Goal: Task Accomplishment & Management: Manage account settings

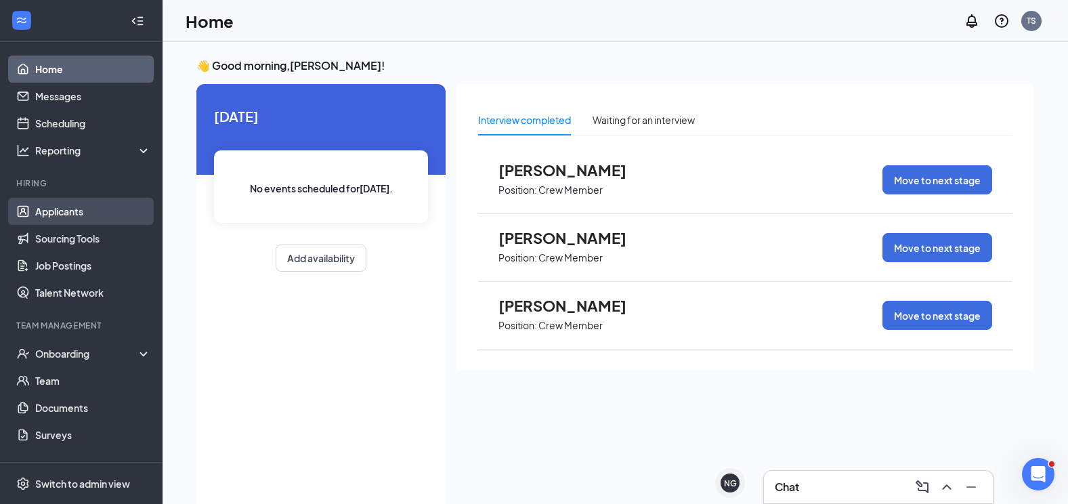
click at [49, 213] on link "Applicants" at bounding box center [93, 211] width 116 height 27
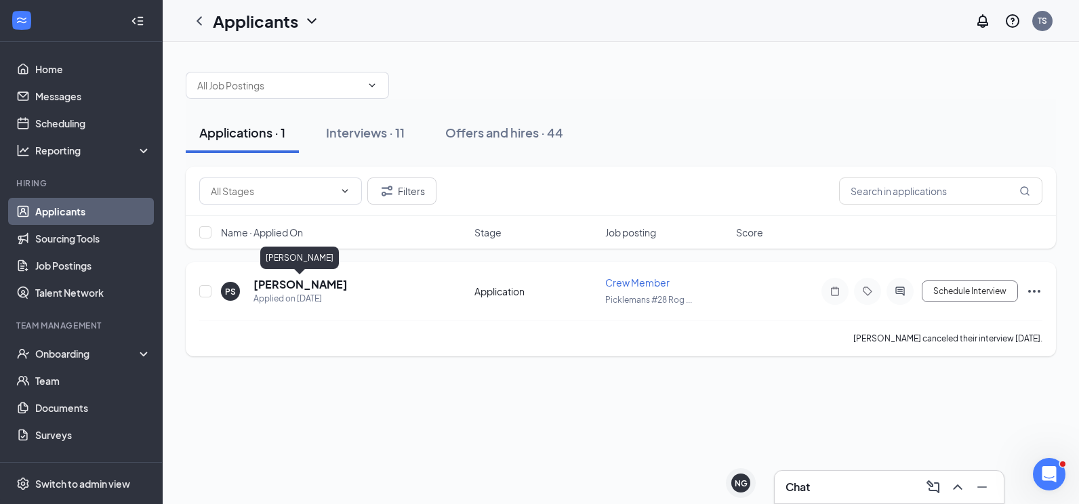
click at [296, 281] on h5 "[PERSON_NAME]" at bounding box center [300, 284] width 94 height 15
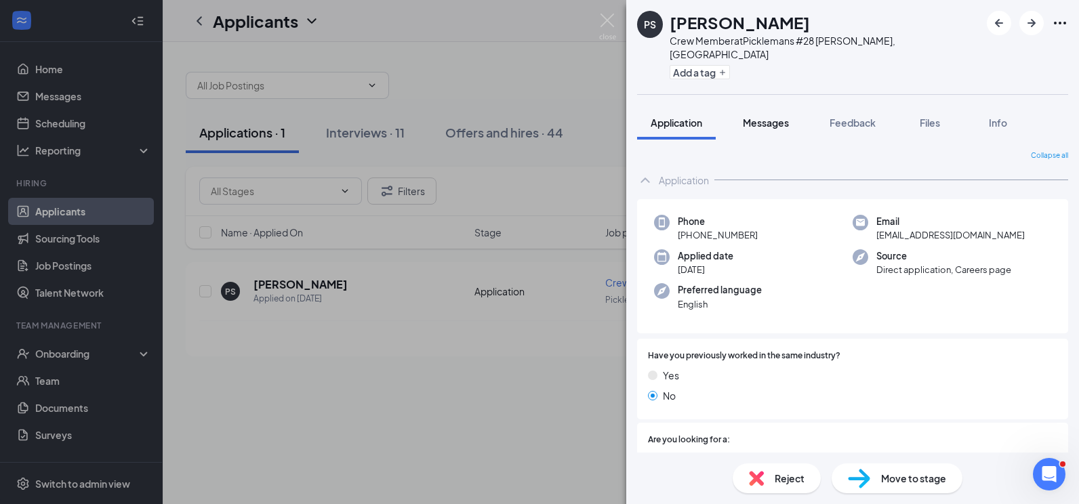
click at [763, 117] on span "Messages" at bounding box center [766, 123] width 46 height 12
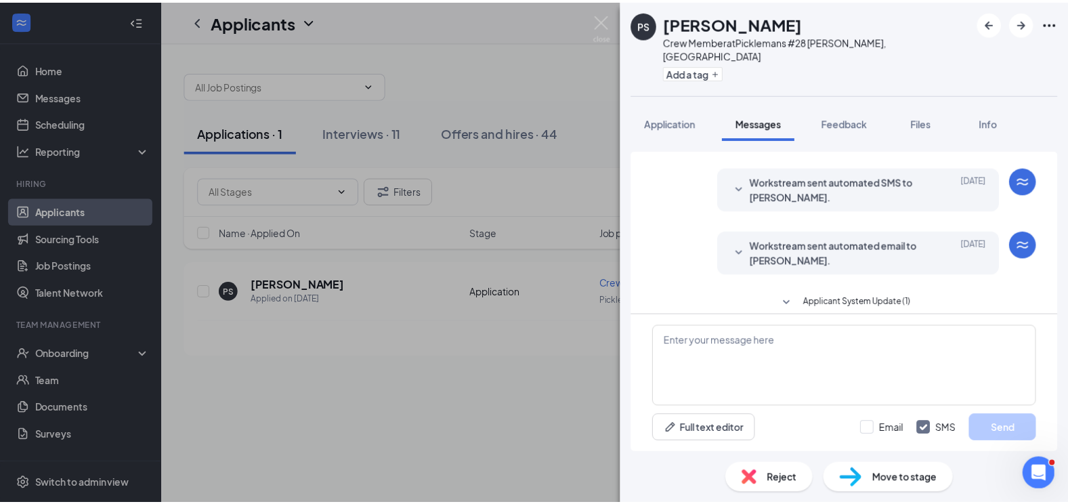
scroll to position [18, 0]
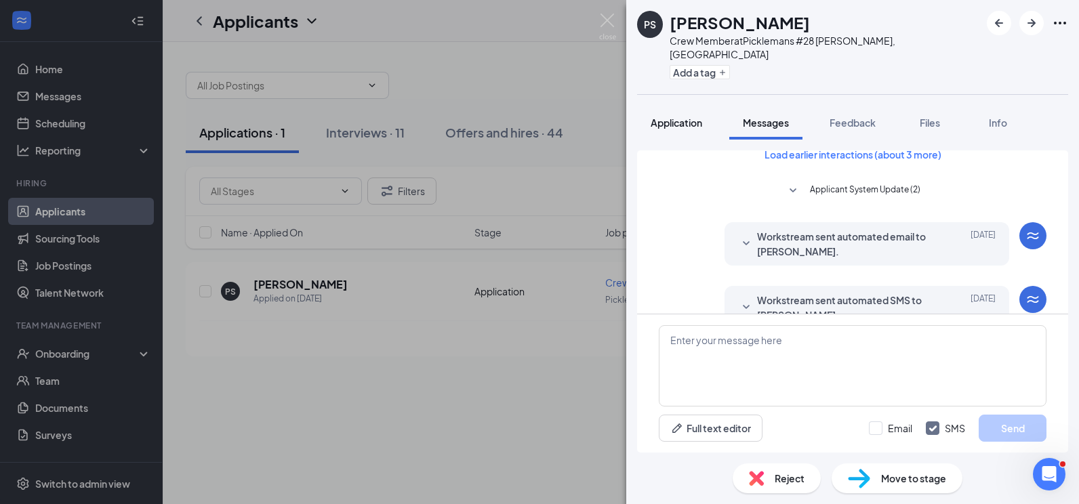
click at [690, 116] on button "Application" at bounding box center [676, 123] width 79 height 34
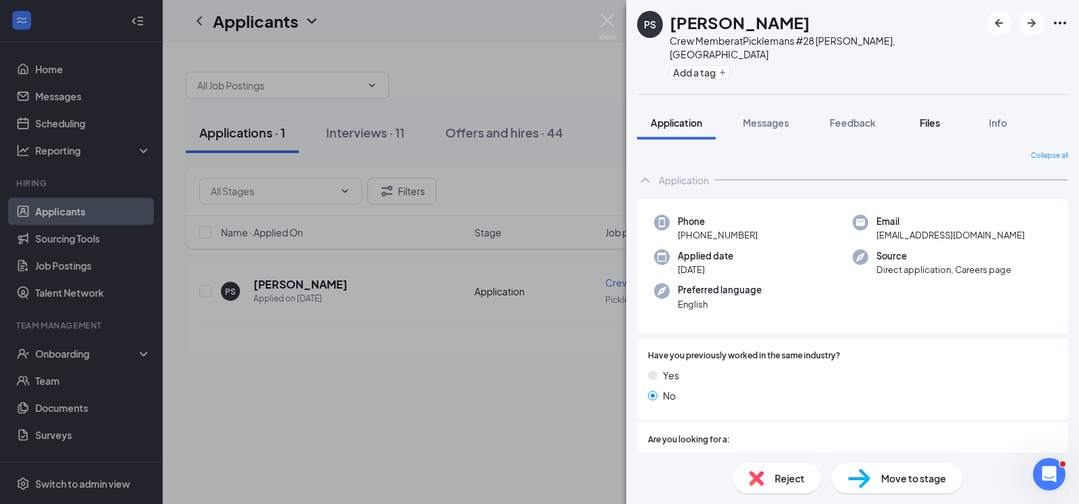
click at [933, 117] on span "Files" at bounding box center [929, 123] width 20 height 12
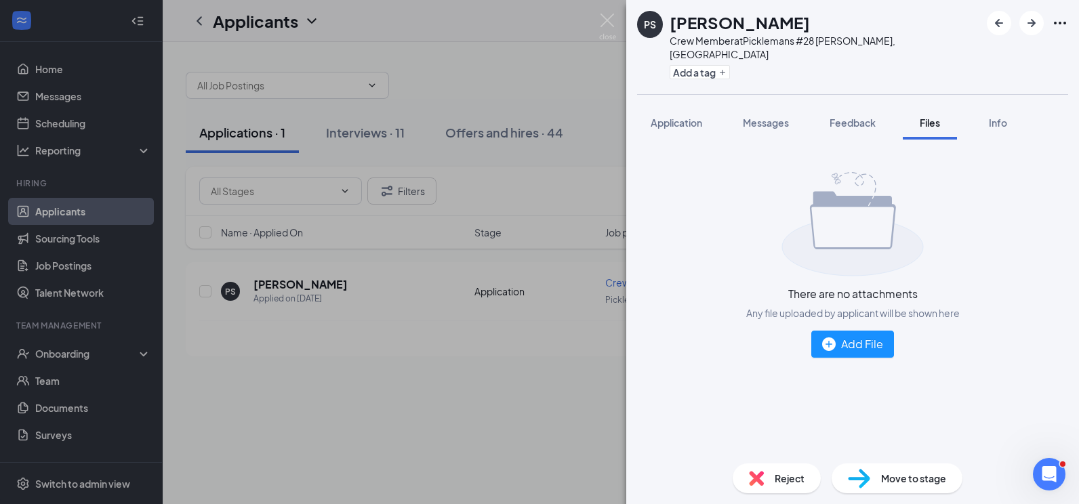
click at [776, 482] on span "Reject" at bounding box center [789, 478] width 30 height 15
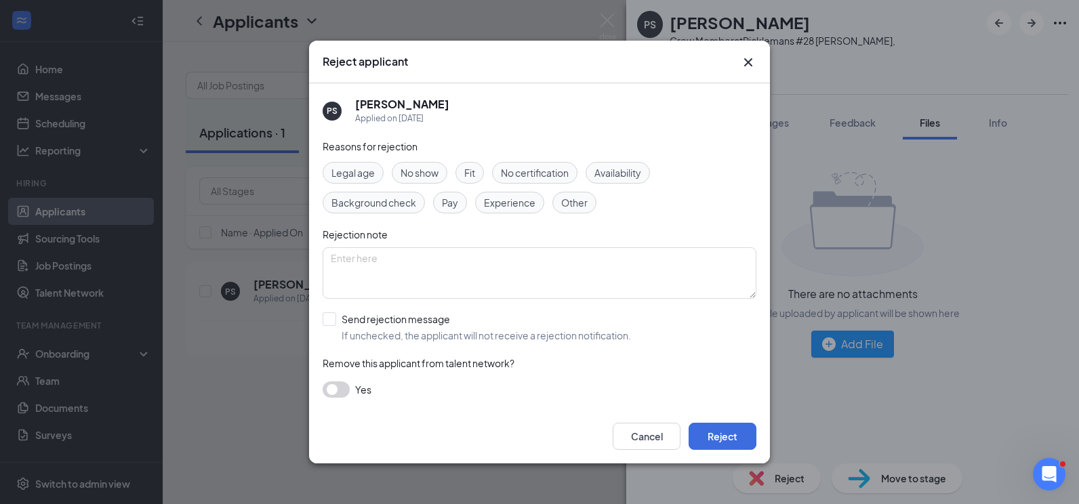
click at [463, 174] on div "Fit" at bounding box center [469, 173] width 28 height 22
click at [741, 434] on button "Reject" at bounding box center [722, 436] width 68 height 27
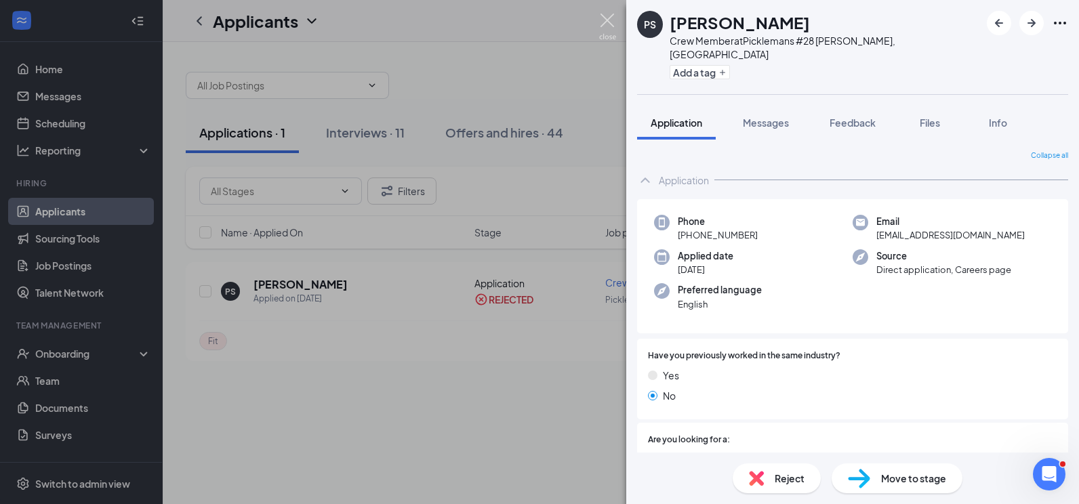
click at [605, 18] on img at bounding box center [607, 27] width 17 height 26
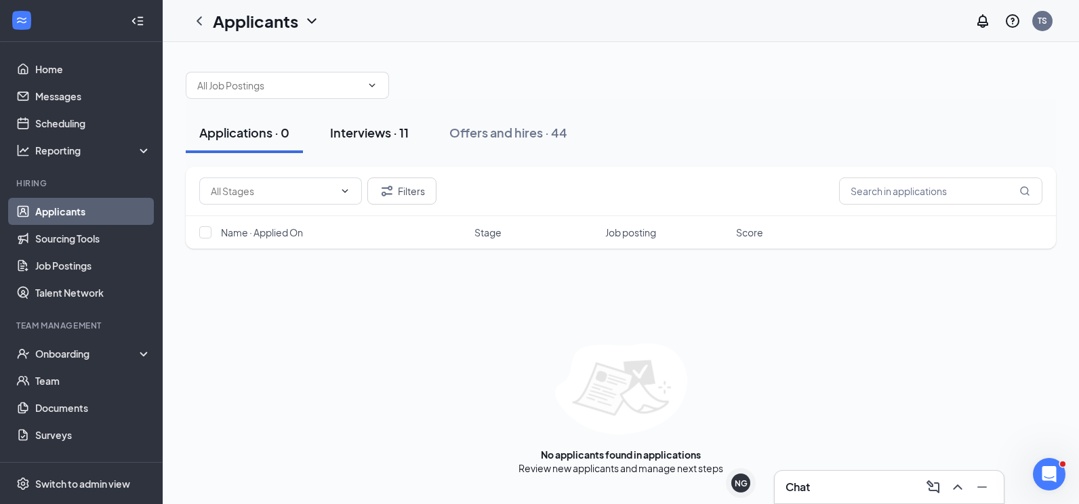
click at [362, 130] on div "Interviews · 11" at bounding box center [369, 132] width 79 height 17
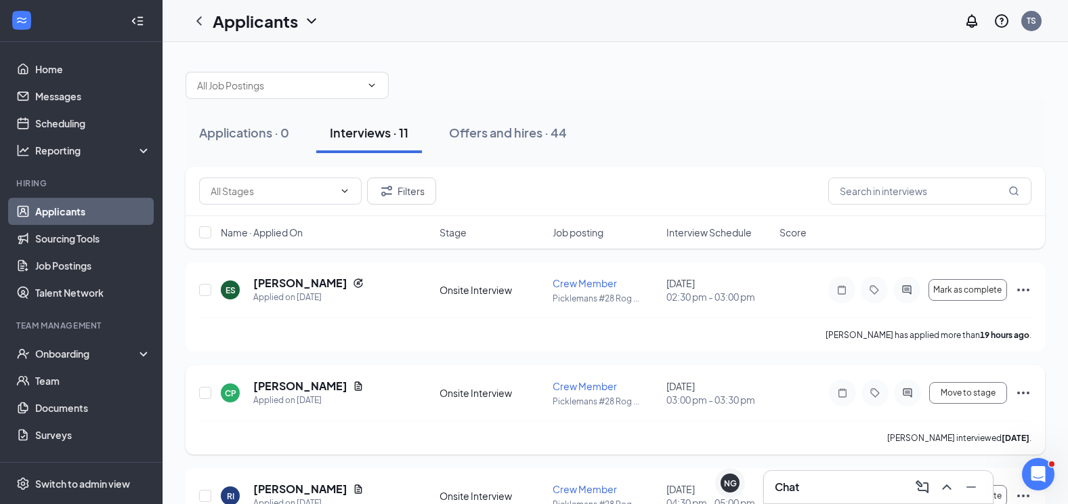
click at [1029, 388] on icon "Ellipses" at bounding box center [1024, 393] width 16 height 16
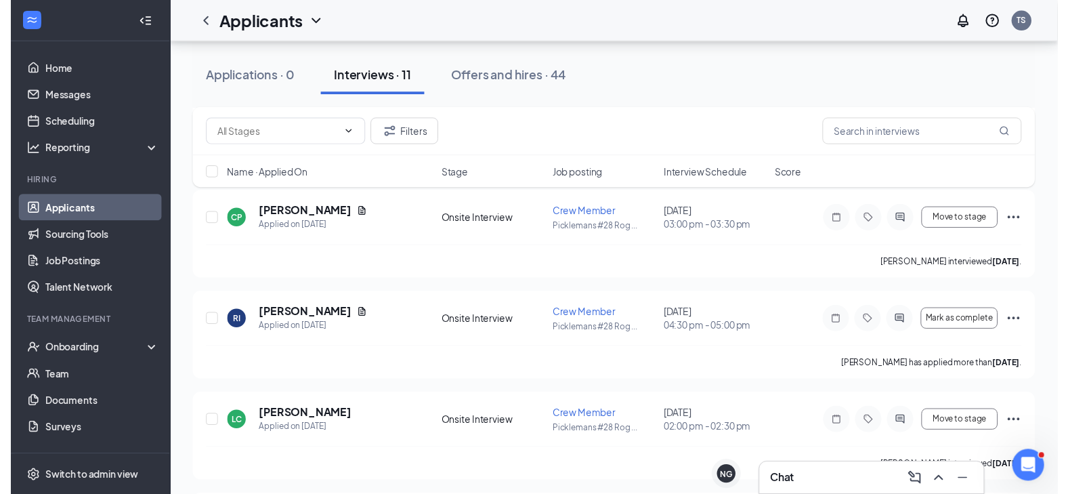
scroll to position [169, 0]
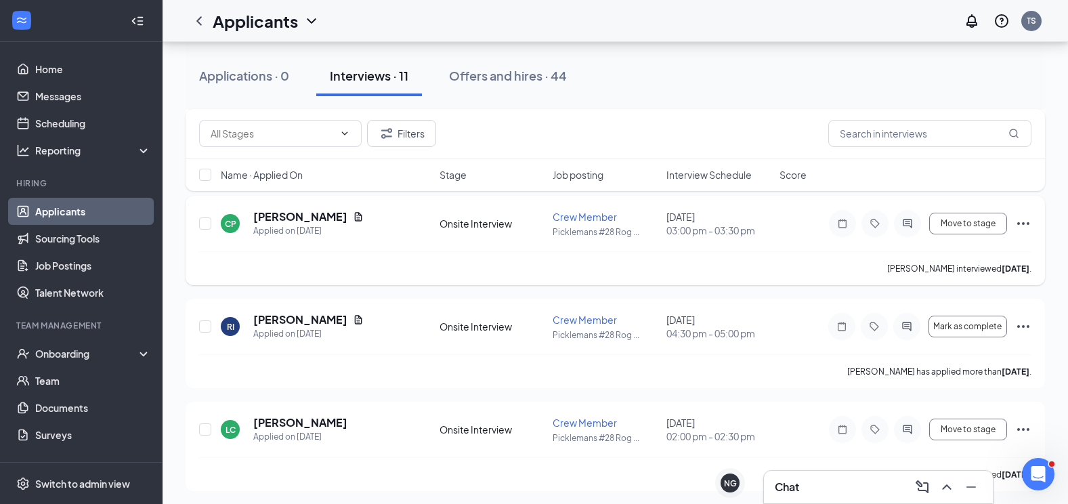
click at [1025, 222] on icon "Ellipses" at bounding box center [1024, 223] width 16 height 16
click at [308, 220] on h5 "[PERSON_NAME]" at bounding box center [300, 216] width 94 height 15
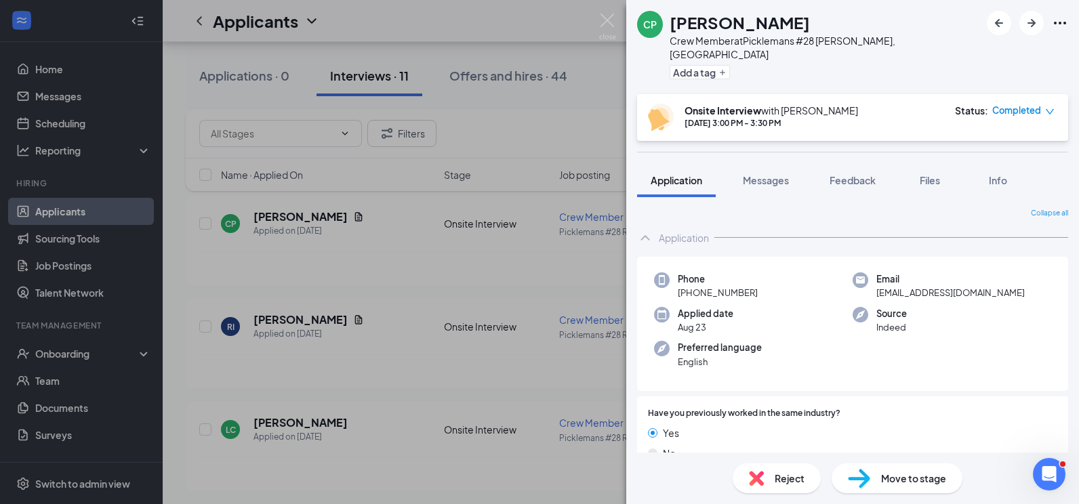
click at [771, 480] on div "Reject" at bounding box center [776, 478] width 88 height 30
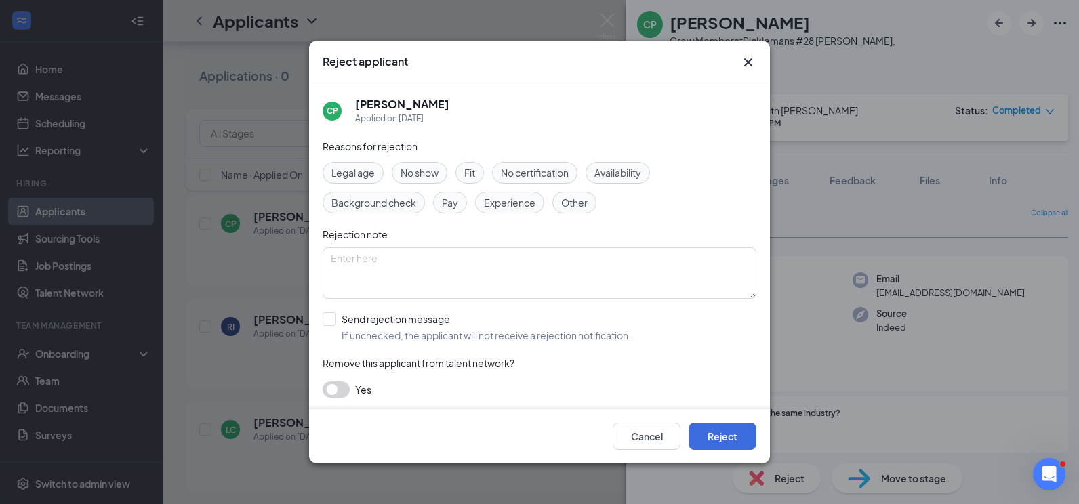
click at [472, 178] on span "Fit" at bounding box center [469, 172] width 11 height 15
click at [722, 435] on button "Reject" at bounding box center [722, 436] width 68 height 27
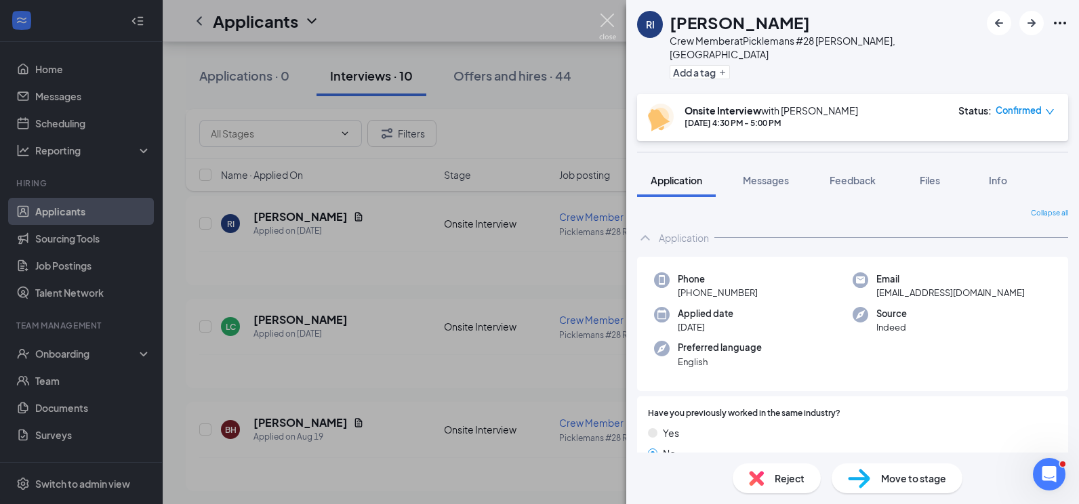
click at [615, 26] on img at bounding box center [607, 27] width 17 height 26
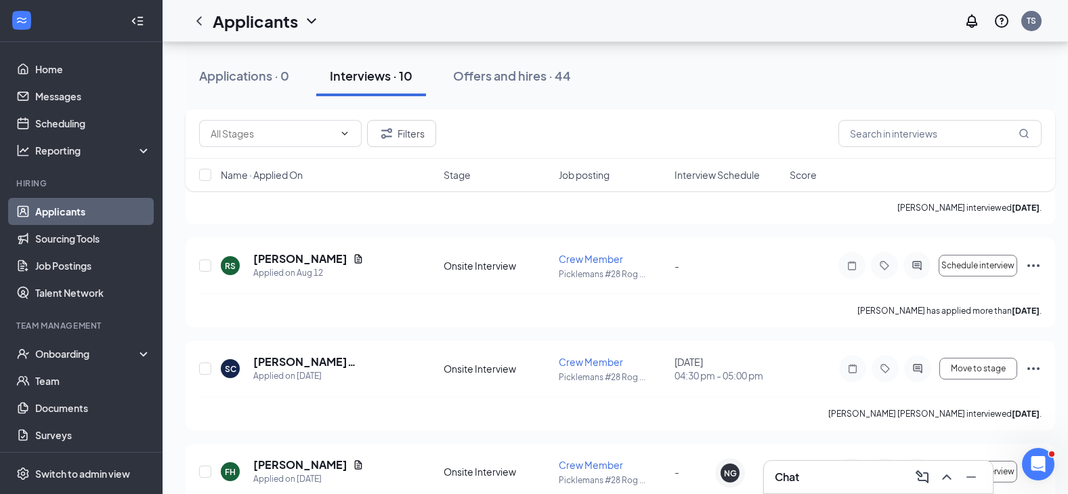
scroll to position [646, 0]
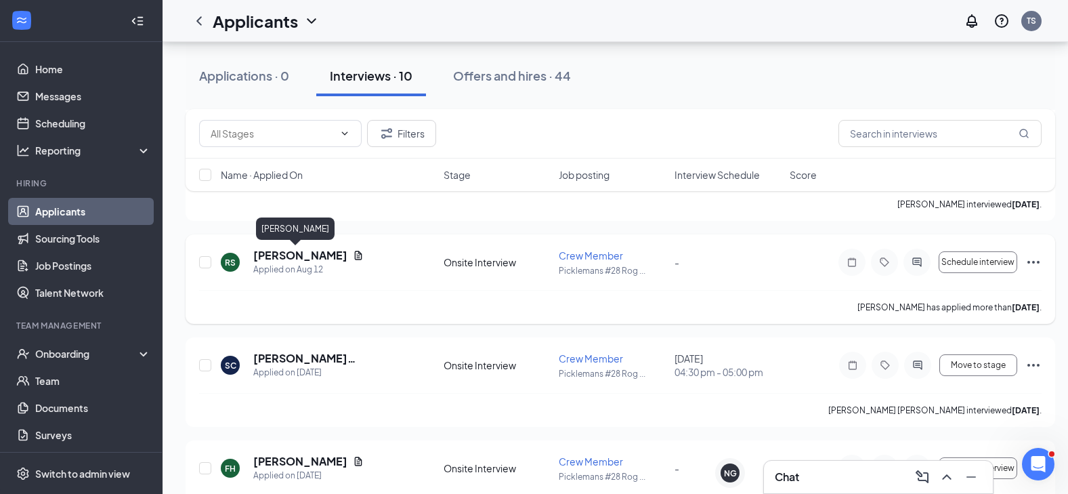
click at [293, 253] on h5 "[PERSON_NAME]" at bounding box center [300, 255] width 94 height 15
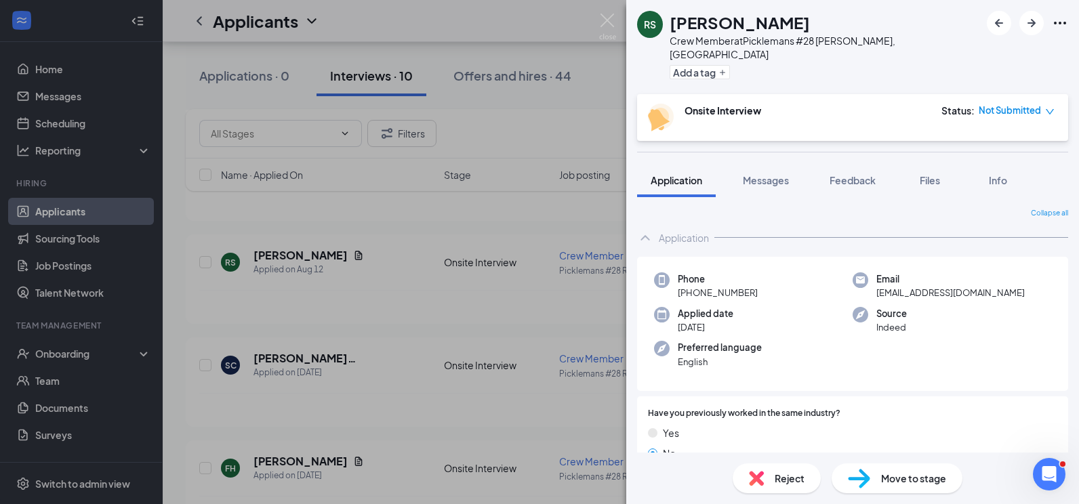
click at [787, 486] on div "Reject" at bounding box center [776, 478] width 88 height 30
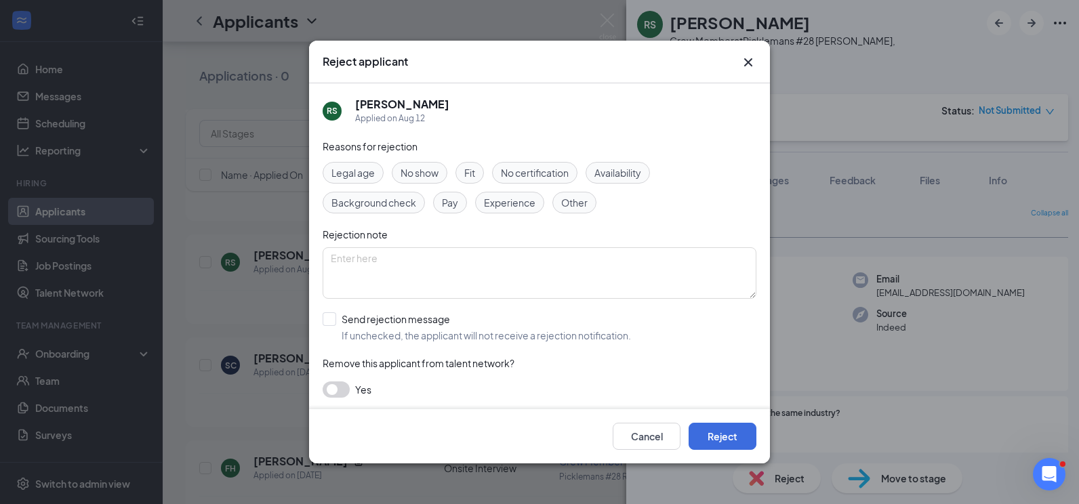
click at [470, 170] on span "Fit" at bounding box center [469, 172] width 11 height 15
click at [728, 438] on button "Reject" at bounding box center [722, 436] width 68 height 27
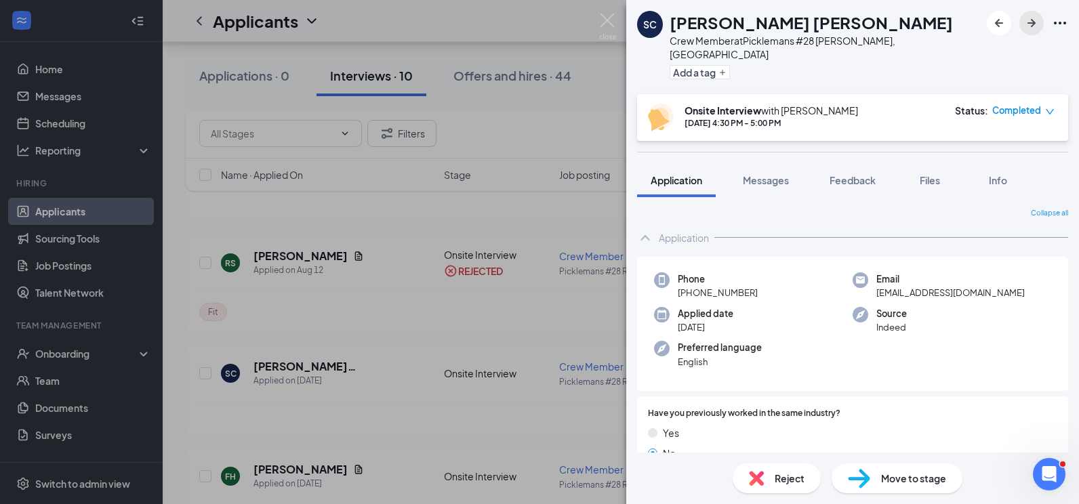
click at [1025, 20] on icon "ArrowRight" at bounding box center [1031, 23] width 16 height 16
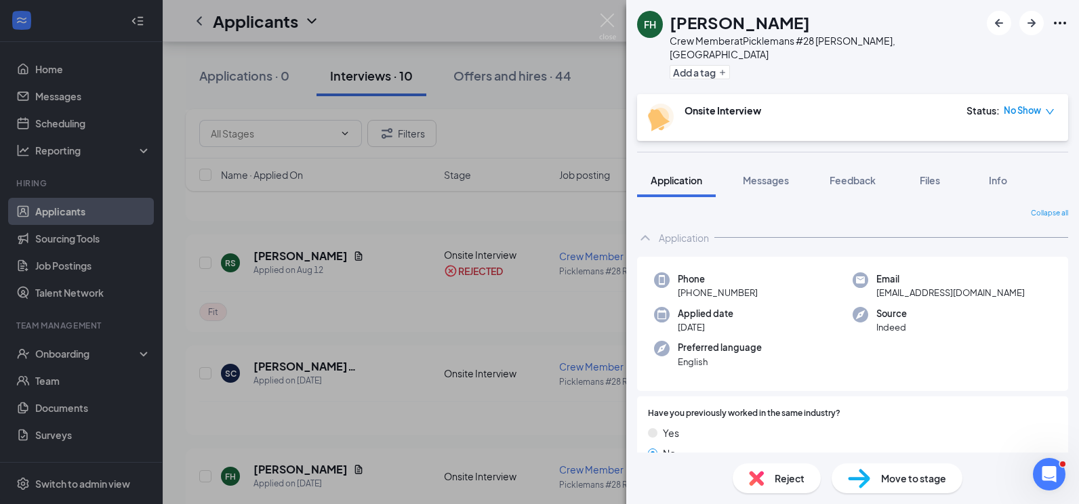
click at [788, 480] on span "Reject" at bounding box center [789, 478] width 30 height 15
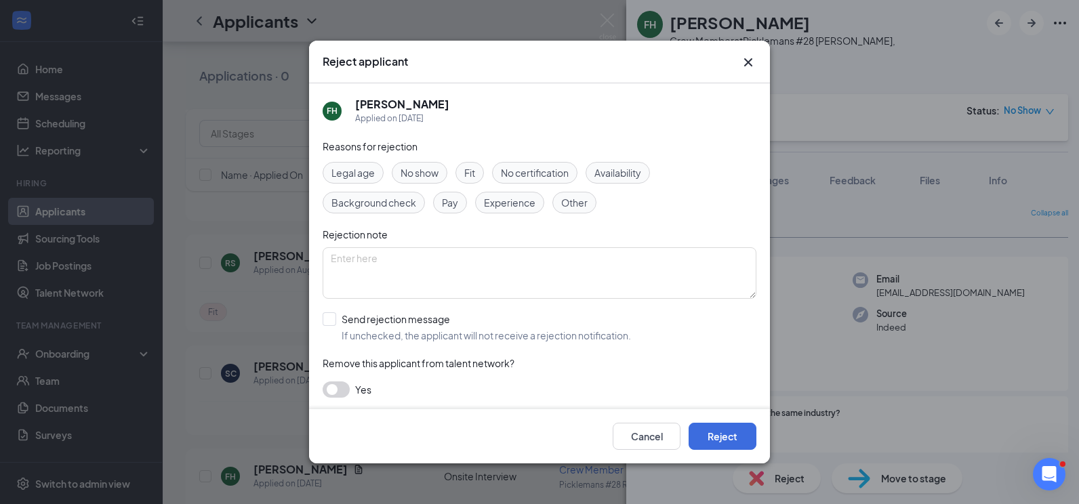
click at [475, 175] on span "Fit" at bounding box center [469, 172] width 11 height 15
click at [716, 437] on button "Reject" at bounding box center [722, 436] width 68 height 27
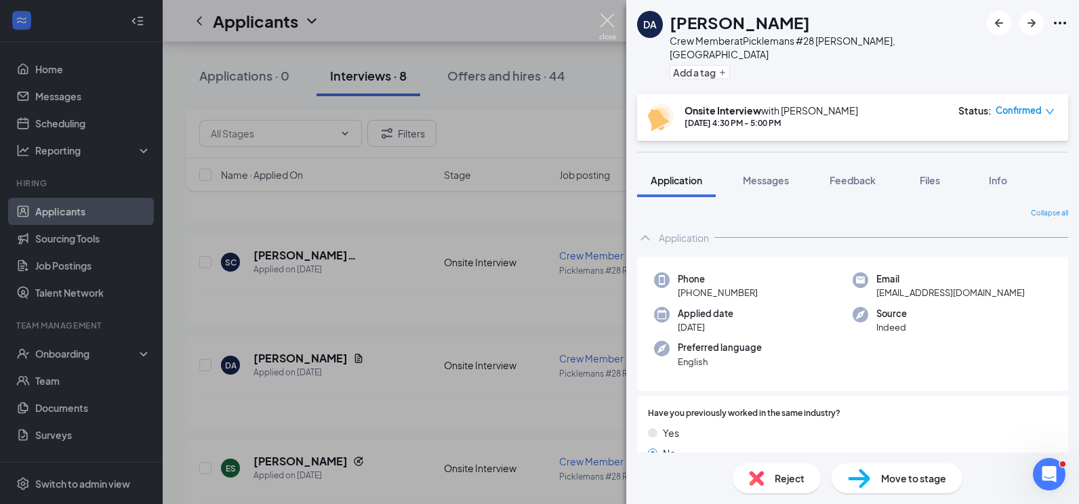
click at [611, 16] on img at bounding box center [607, 27] width 17 height 26
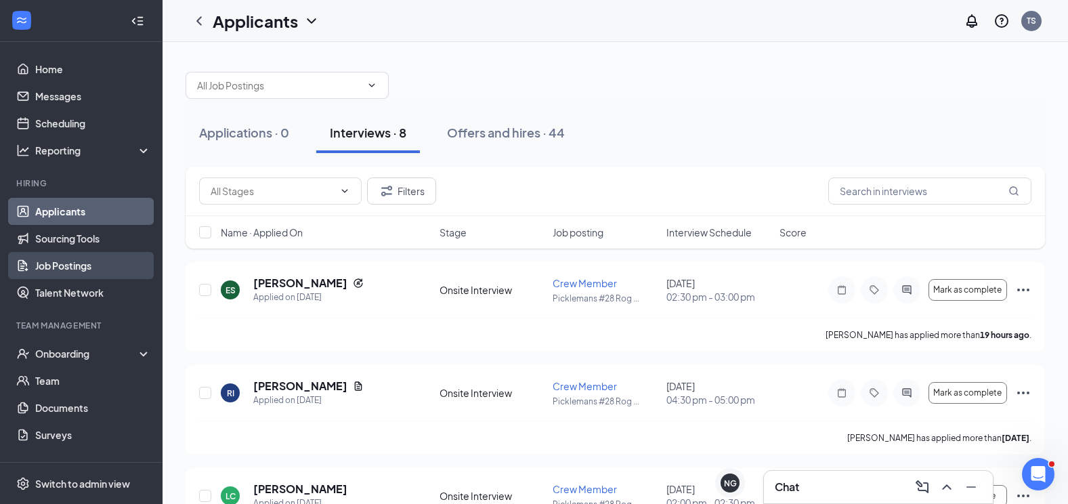
click at [44, 265] on link "Job Postings" at bounding box center [93, 265] width 116 height 27
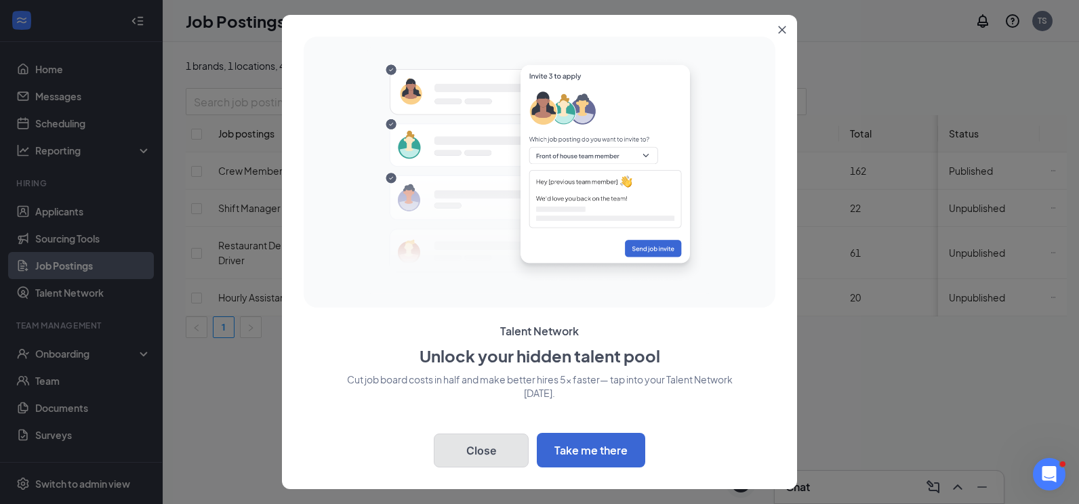
click at [490, 465] on button "Close" at bounding box center [481, 451] width 95 height 34
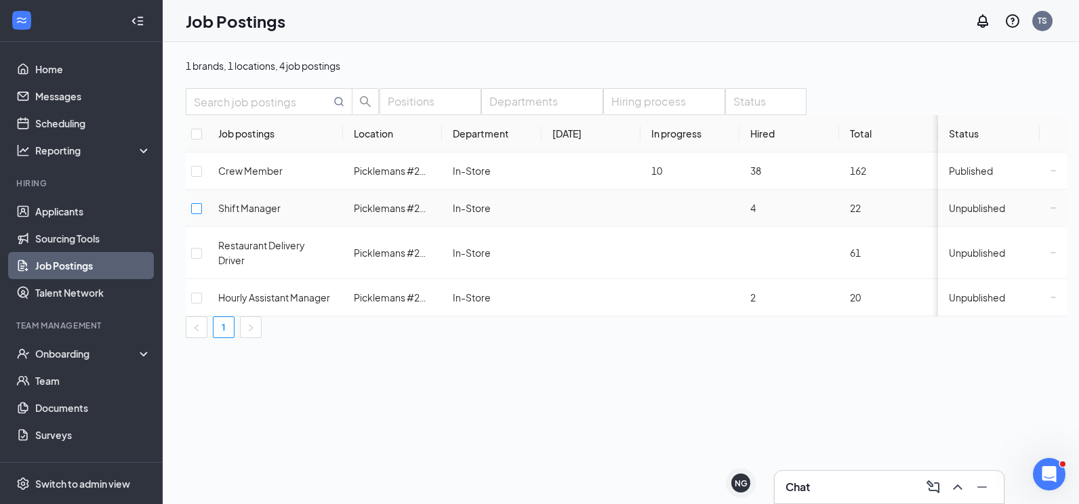
click at [202, 214] on input "checkbox" at bounding box center [196, 208] width 11 height 11
checkbox input "true"
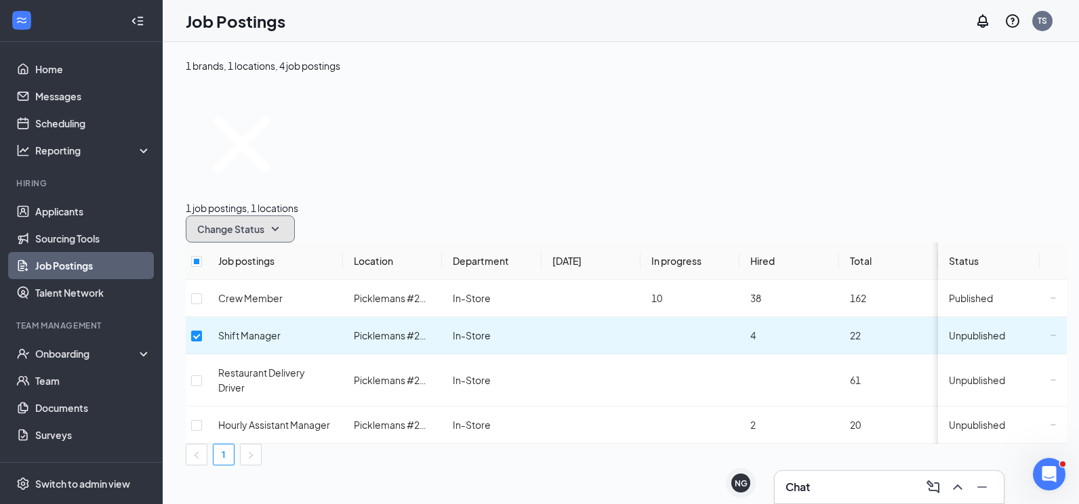
click at [283, 221] on icon "SmallChevronDown" at bounding box center [275, 229] width 16 height 16
click at [377, 170] on span "Publish" at bounding box center [362, 164] width 32 height 12
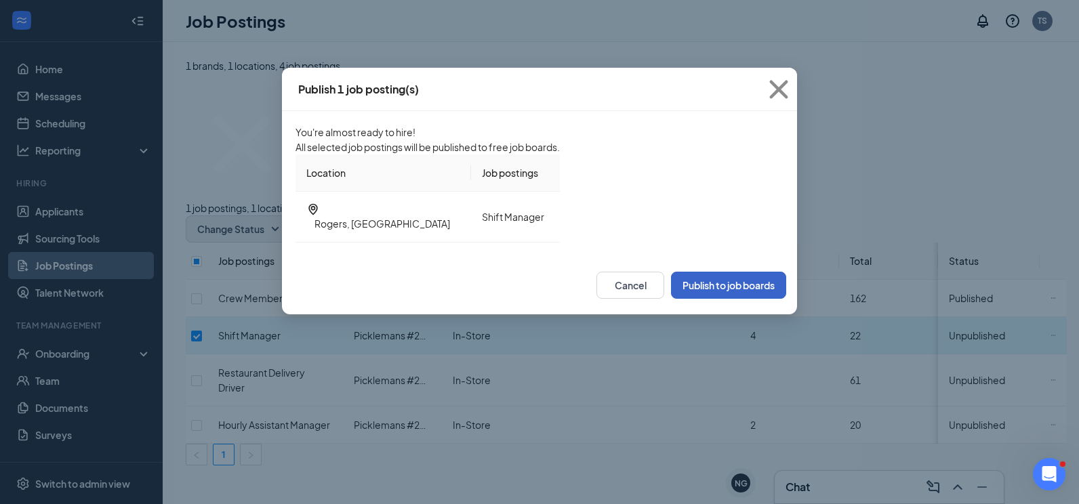
click at [764, 299] on button "Publish to job boards" at bounding box center [728, 285] width 115 height 27
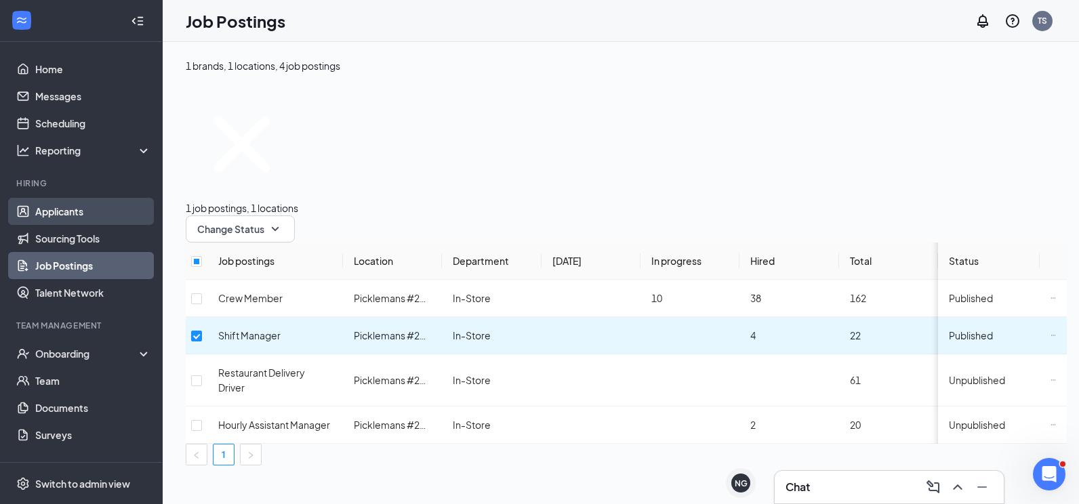
click at [54, 207] on link "Applicants" at bounding box center [93, 211] width 116 height 27
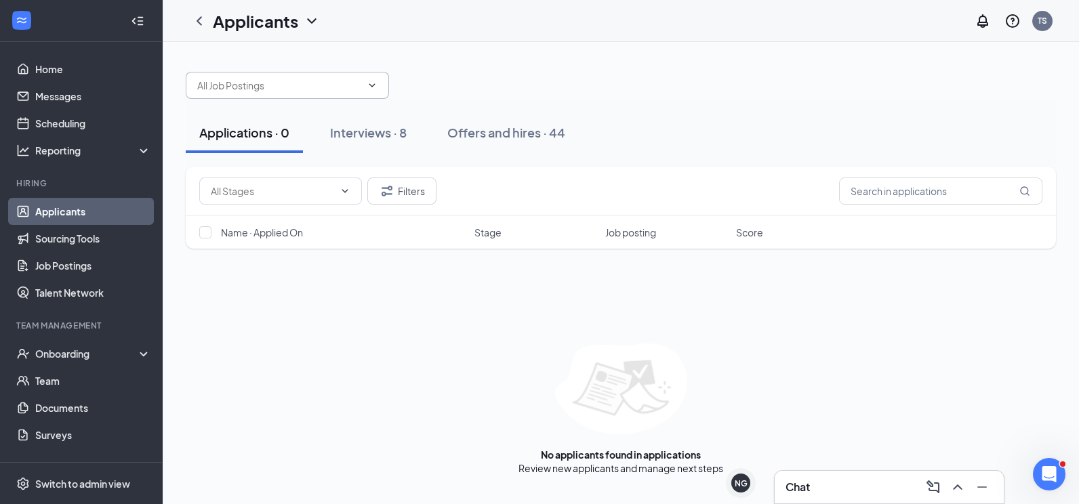
click at [373, 81] on icon "ChevronDown" at bounding box center [372, 85] width 11 height 11
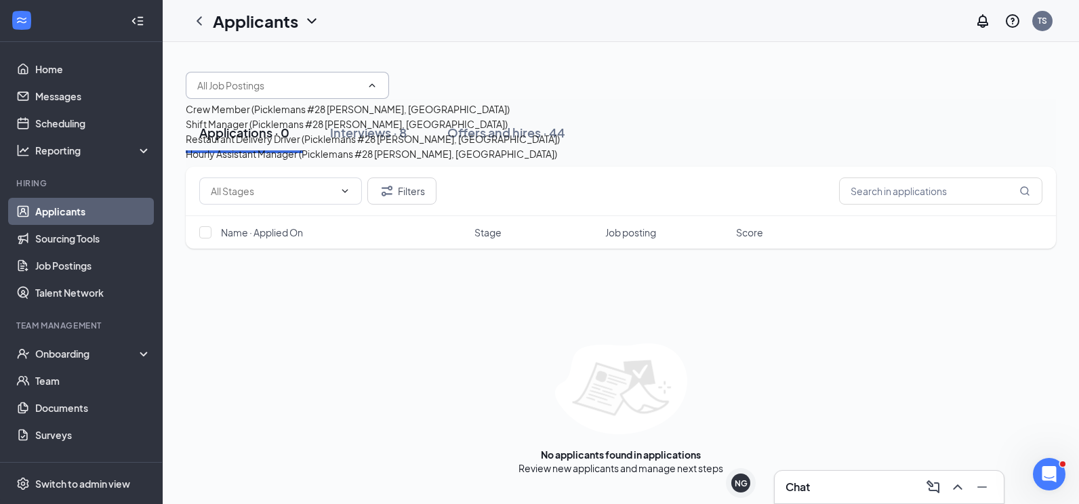
click at [373, 81] on icon "ChevronUp" at bounding box center [372, 85] width 11 height 11
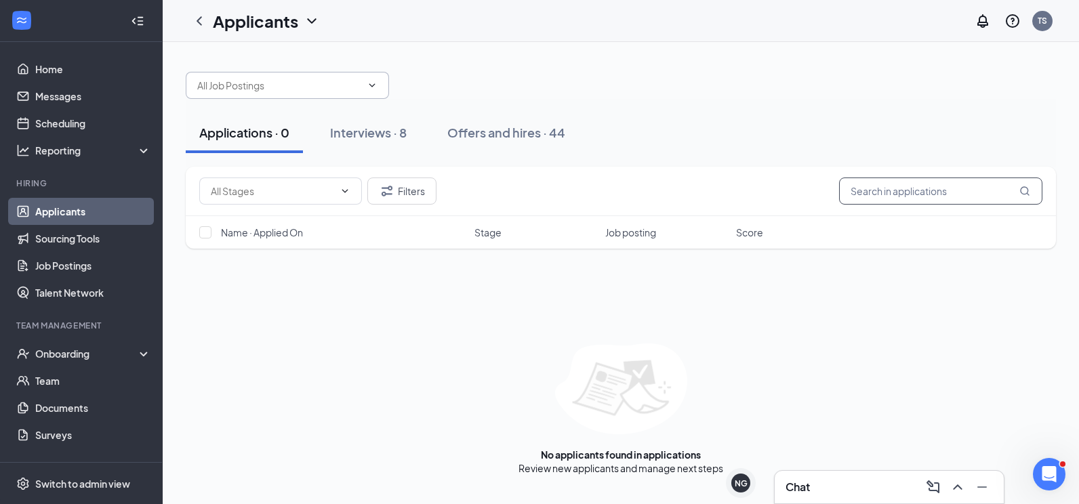
click at [859, 199] on input "text" at bounding box center [940, 191] width 203 height 27
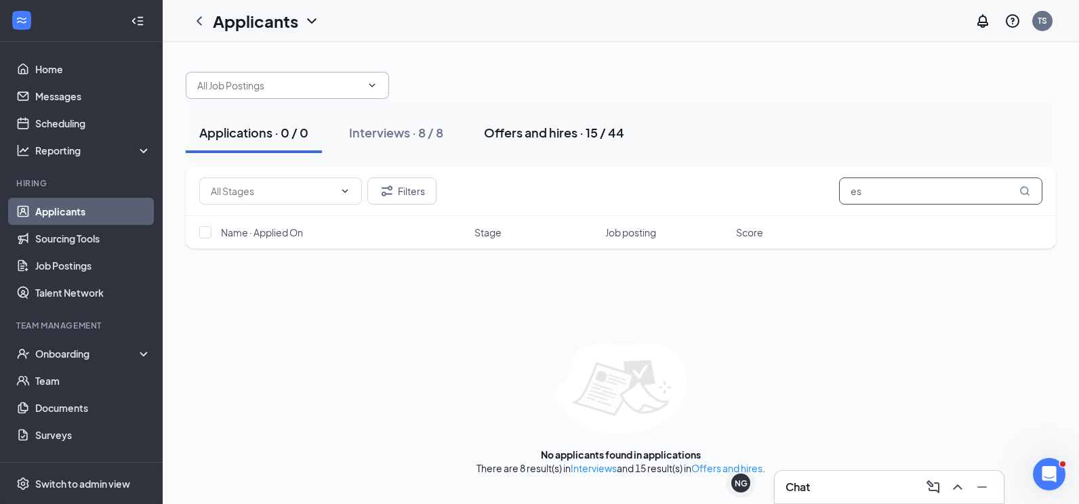
type input "es"
click at [544, 133] on div "Offers and hires · 15 / 44" at bounding box center [554, 132] width 140 height 17
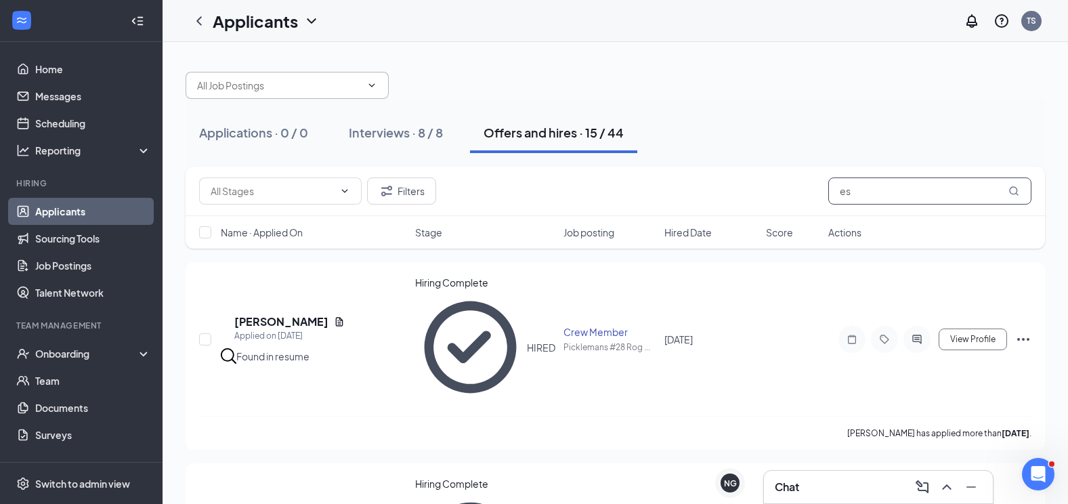
click at [859, 190] on input "es" at bounding box center [930, 191] width 203 height 27
type input "est"
click at [51, 380] on link "Team" at bounding box center [93, 380] width 116 height 27
